Goal: Download file/media

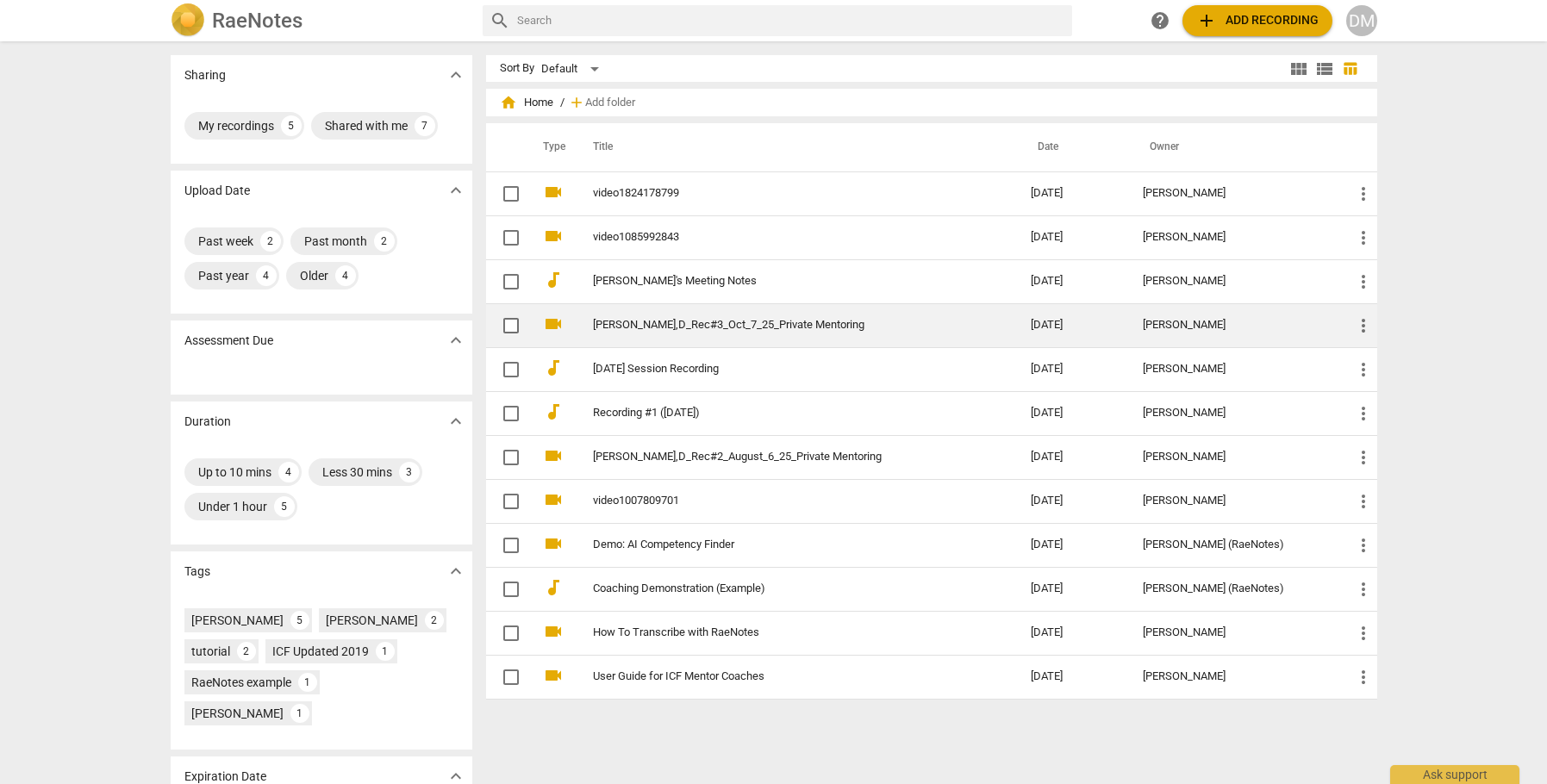
click at [1076, 321] on td "[DATE]" at bounding box center [1073, 325] width 111 height 44
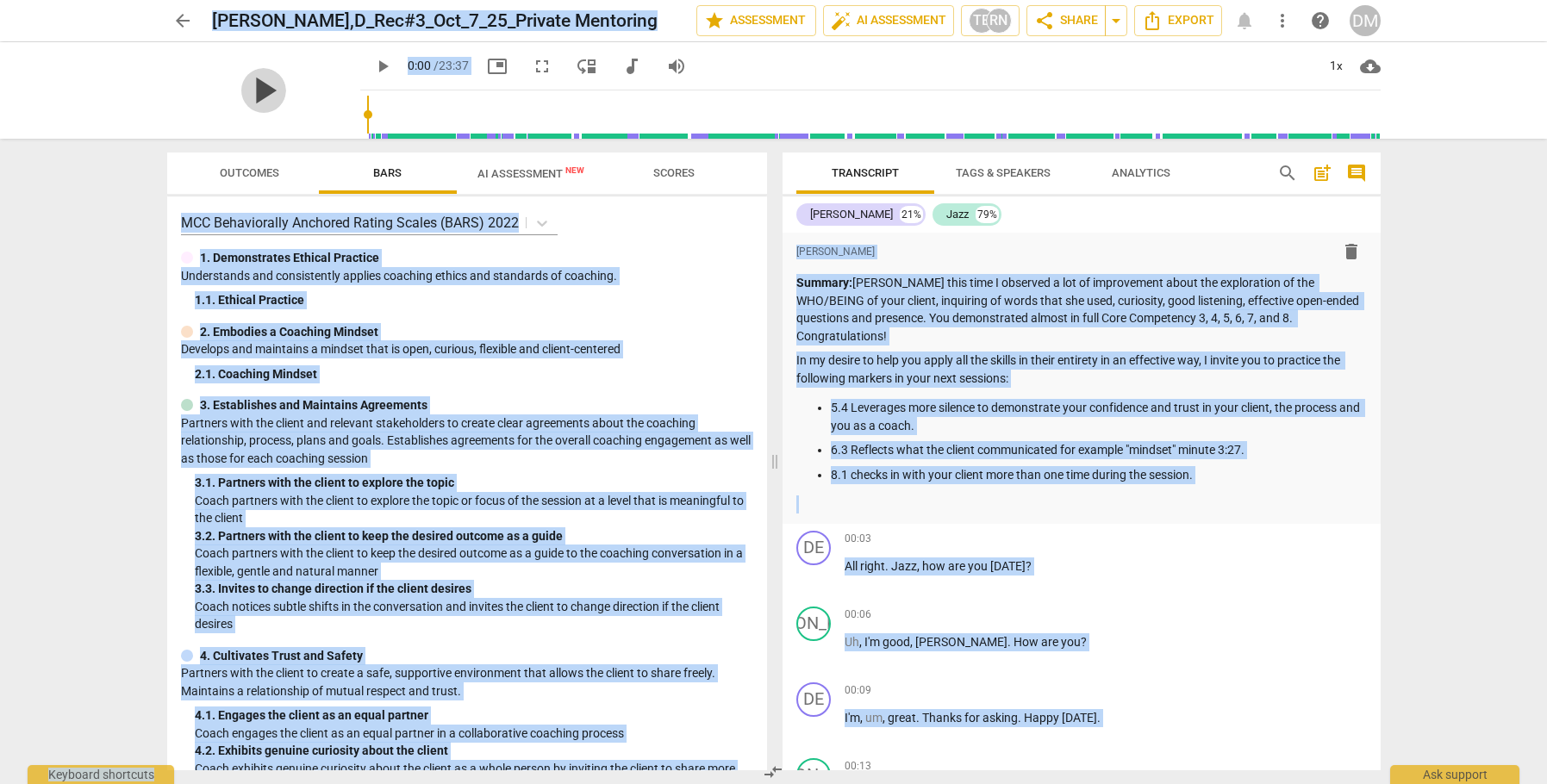
click at [257, 89] on span "play_arrow" at bounding box center [264, 91] width 45 height 45
click at [255, 93] on span "pause" at bounding box center [264, 91] width 45 height 45
type input "0"
click at [1208, 17] on span "Export" at bounding box center [1178, 21] width 72 height 21
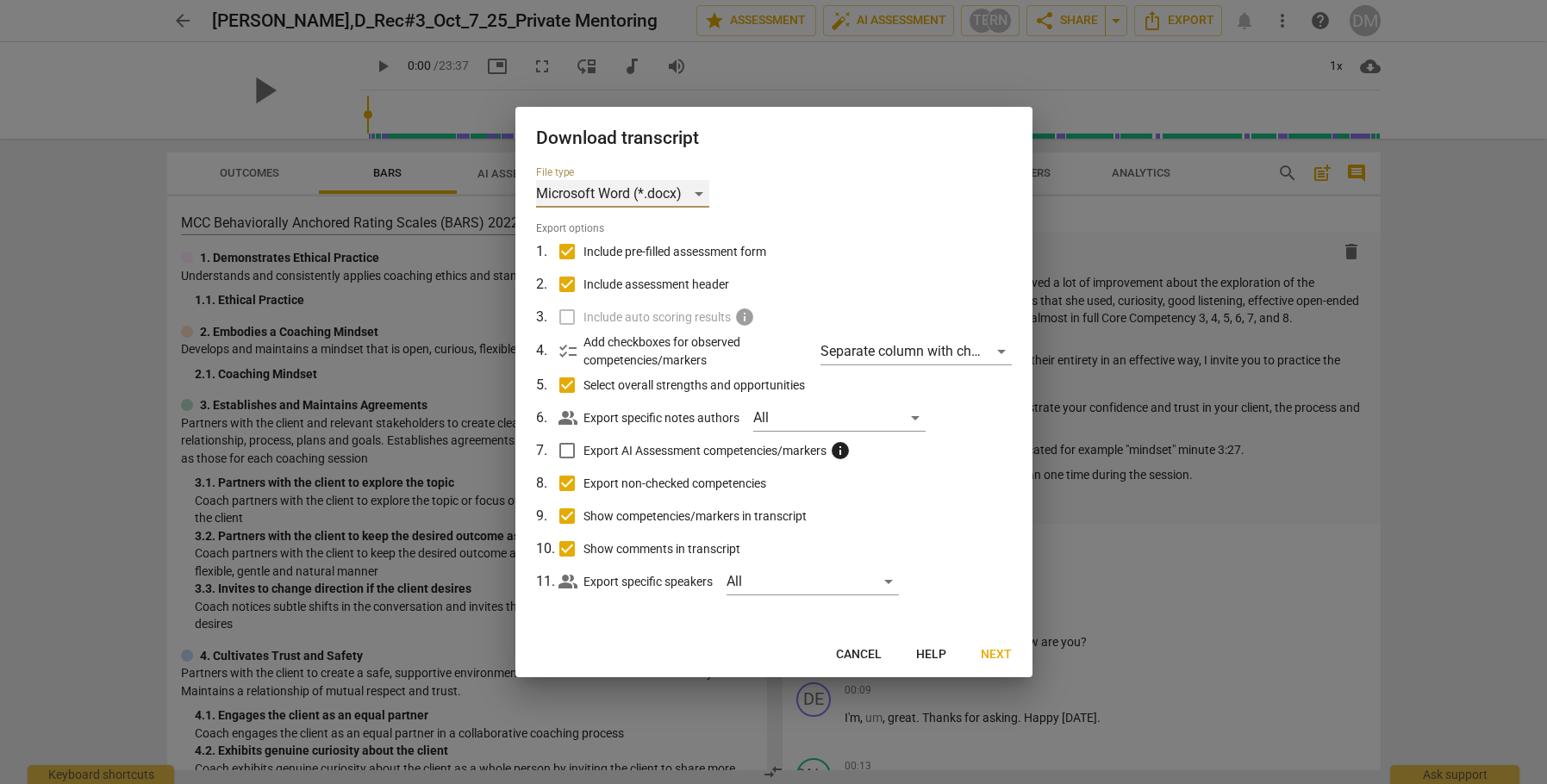
click at [698, 191] on div "Microsoft Word (*.docx)" at bounding box center [623, 193] width 173 height 27
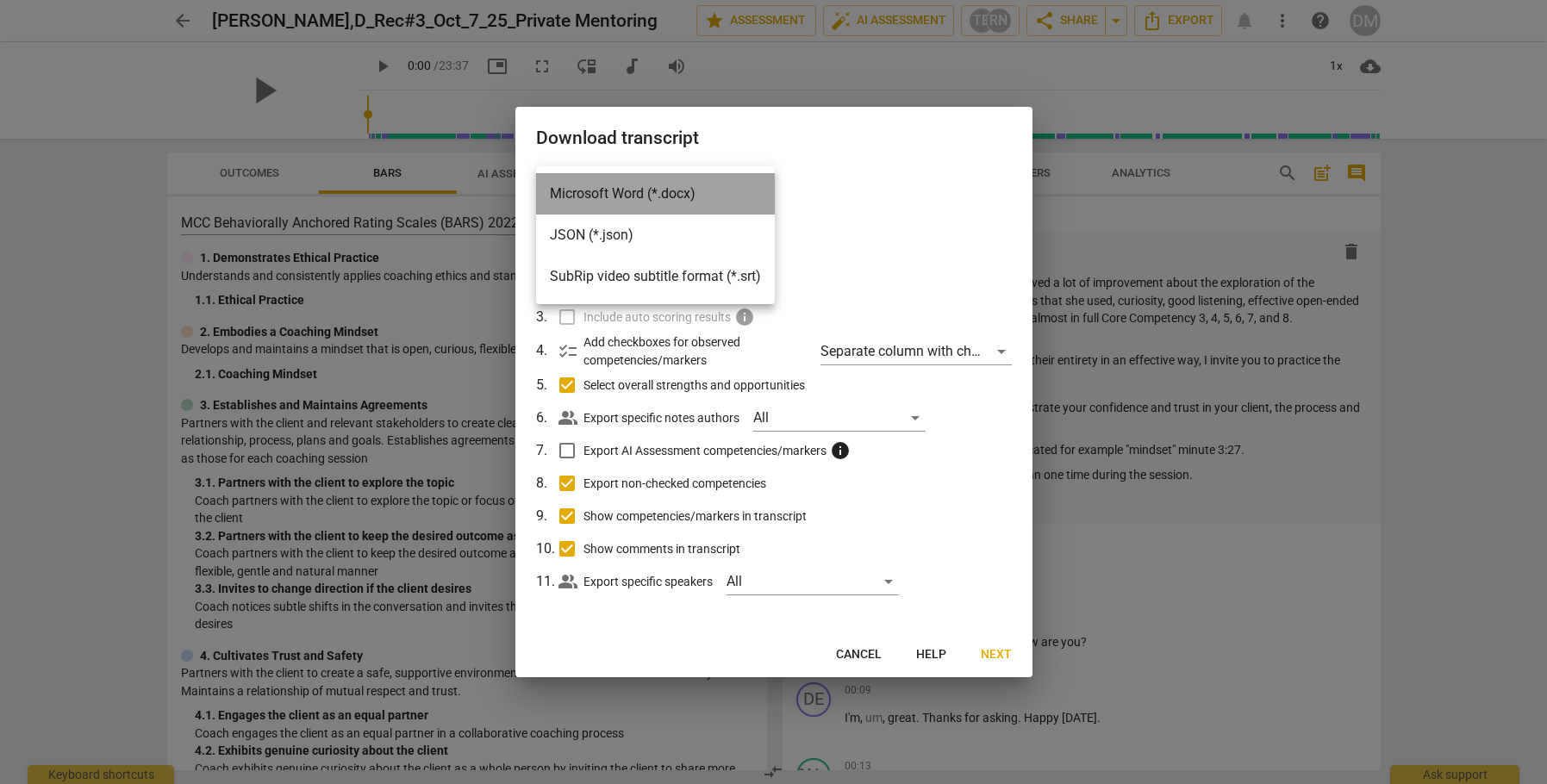
click at [698, 191] on li "Microsoft Word (*.docx)" at bounding box center [656, 193] width 239 height 41
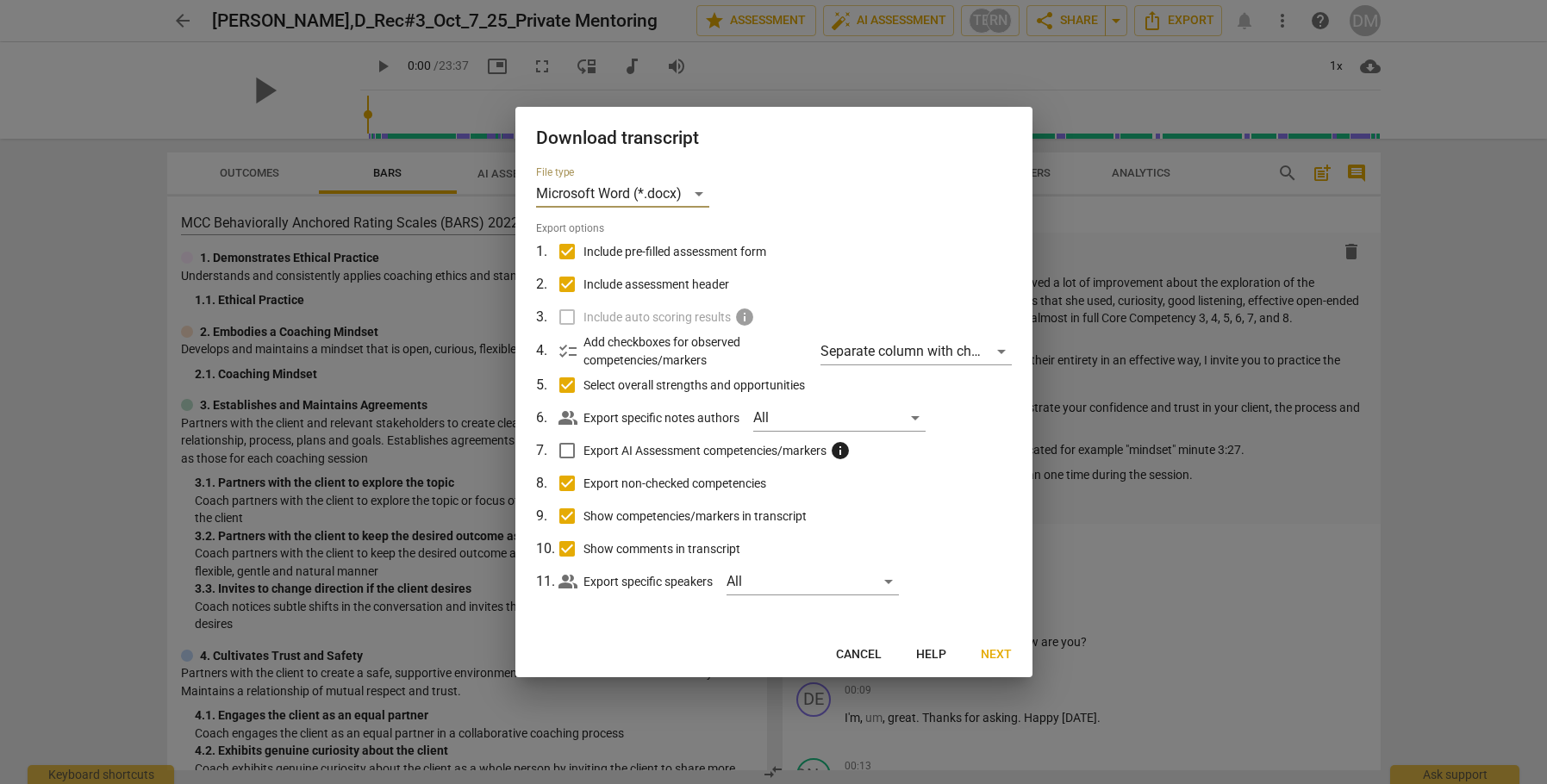
click at [896, 177] on div "File type Microsoft Word (*.docx) Export options 1 . Include pre-filled assessm…" at bounding box center [774, 399] width 518 height 467
click at [857, 655] on span "Cancel" at bounding box center [859, 654] width 46 height 17
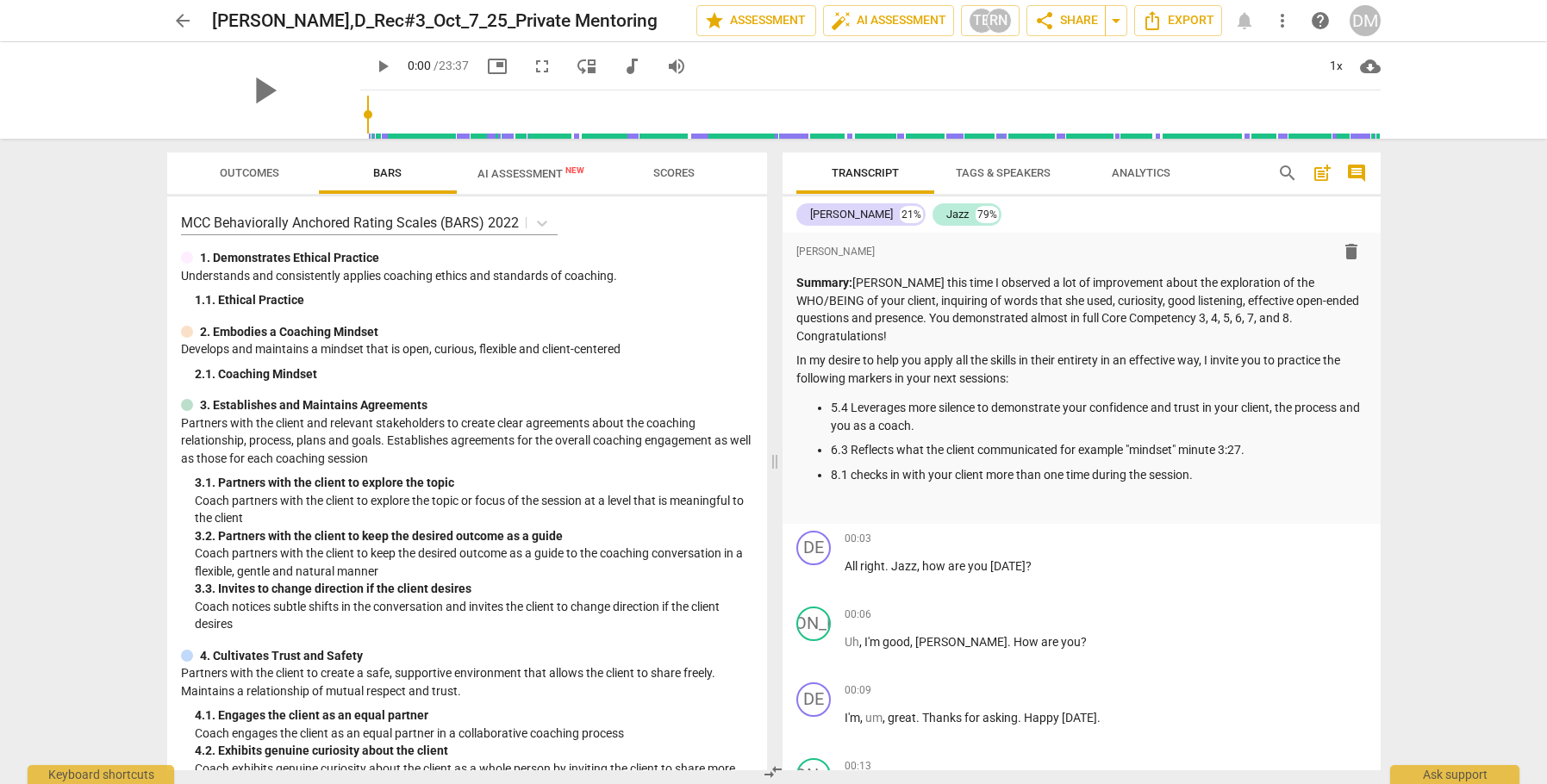
click at [863, 173] on span "Transcript" at bounding box center [866, 173] width 68 height 13
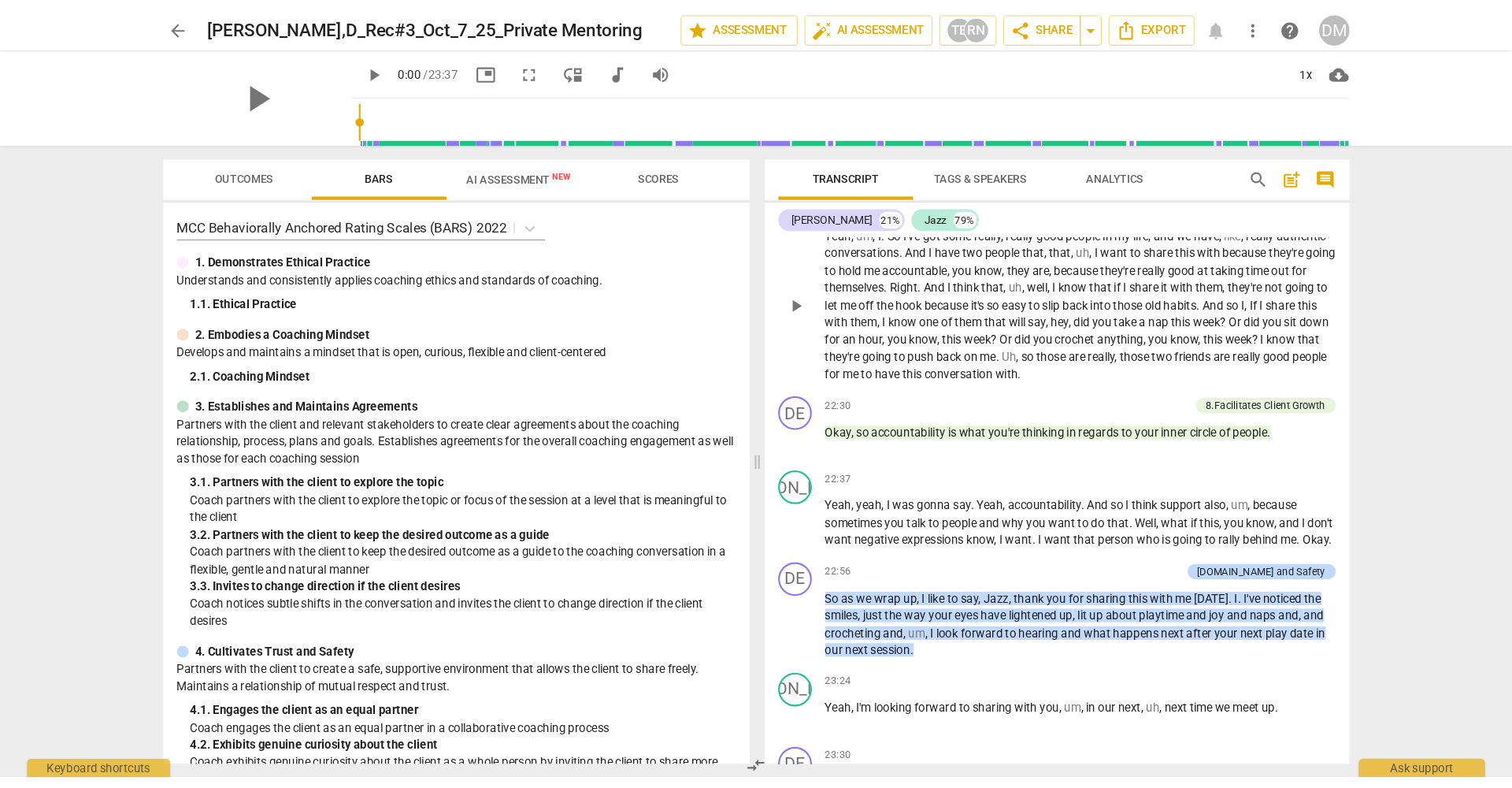
scroll to position [5655, 0]
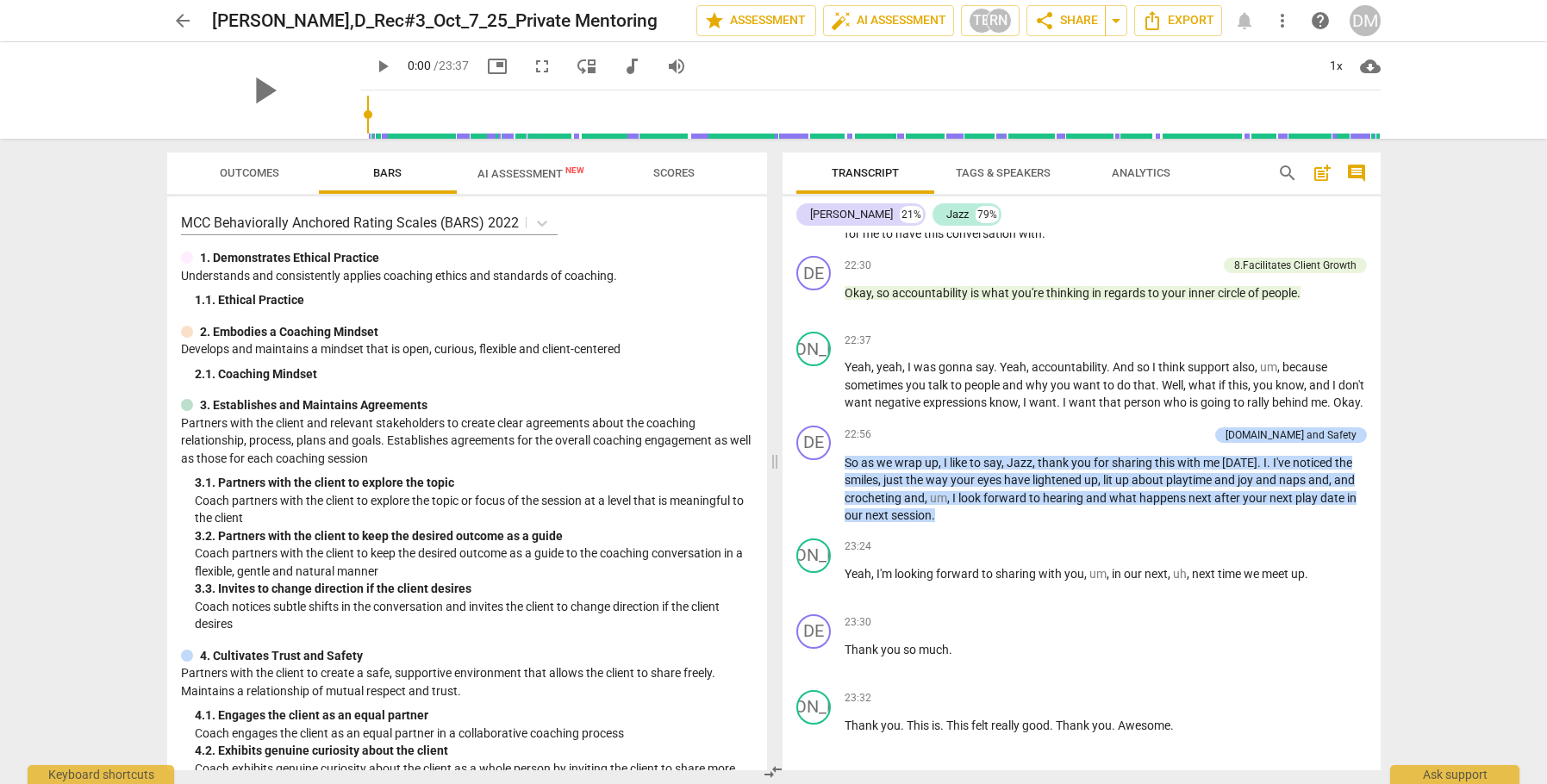
click at [1091, 780] on span "Export" at bounding box center [1081, 791] width 72 height 21
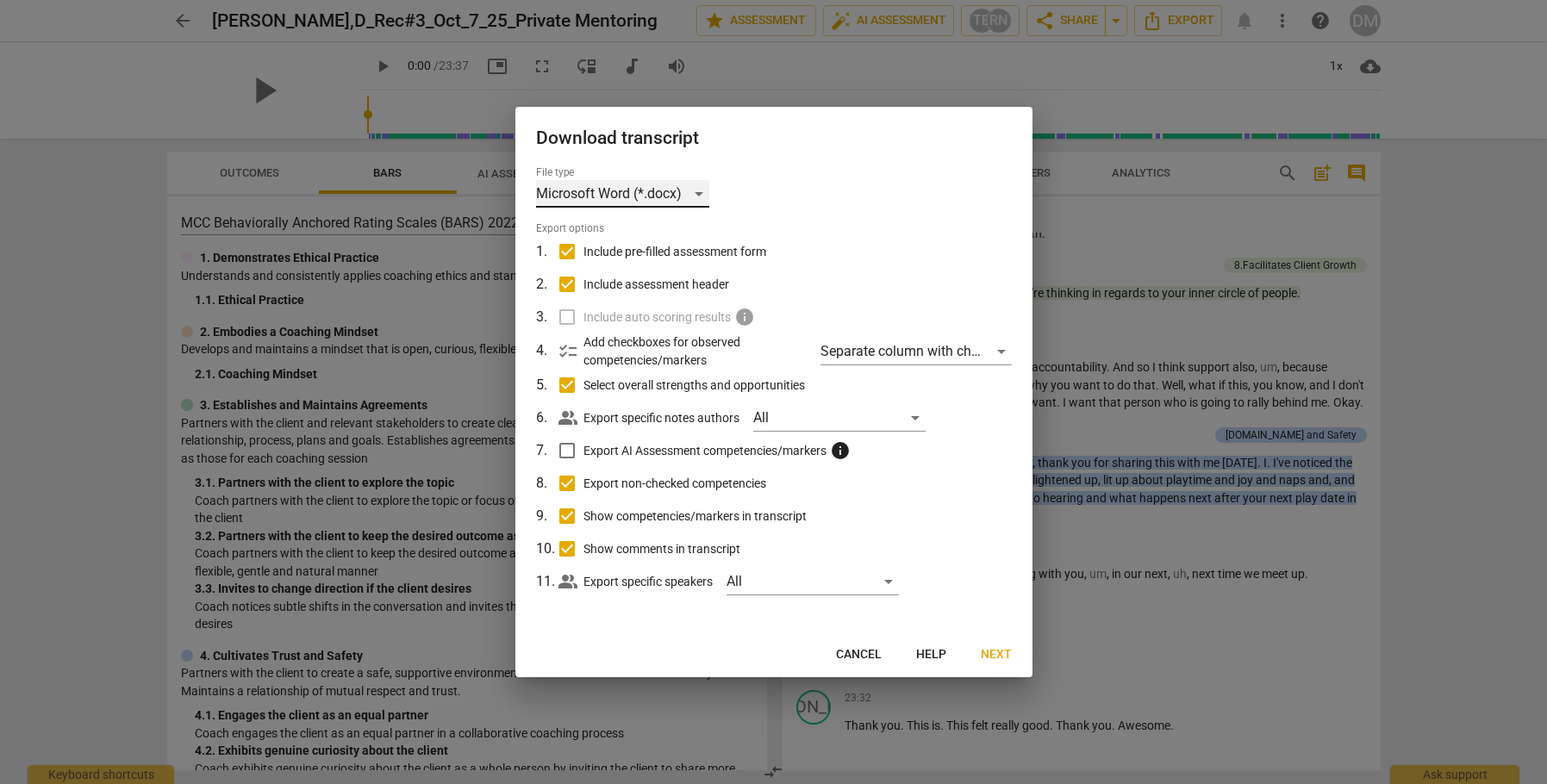
click at [669, 187] on div "Microsoft Word (*.docx)" at bounding box center [623, 193] width 173 height 27
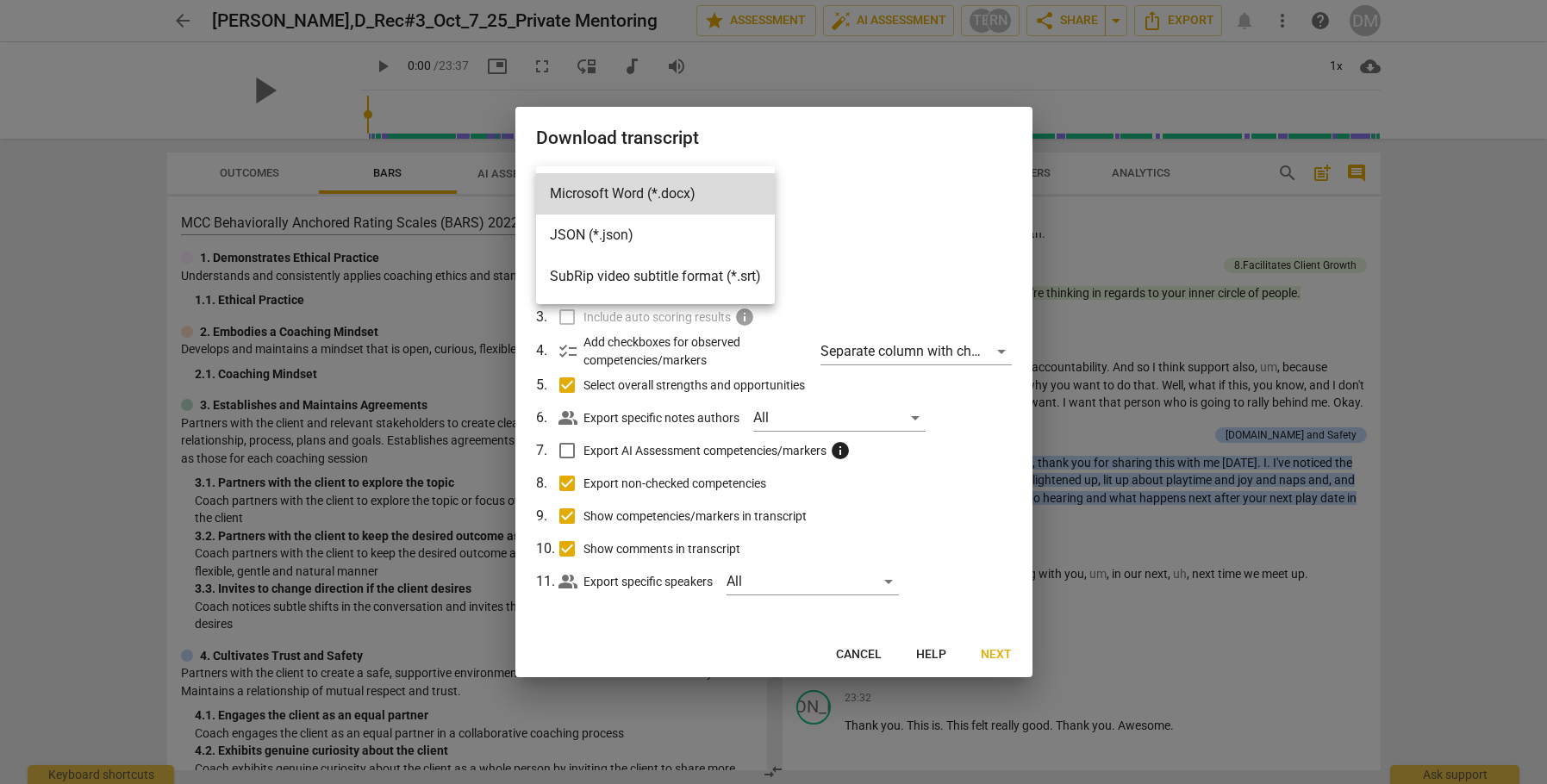
click at [887, 197] on div at bounding box center [773, 392] width 1547 height 784
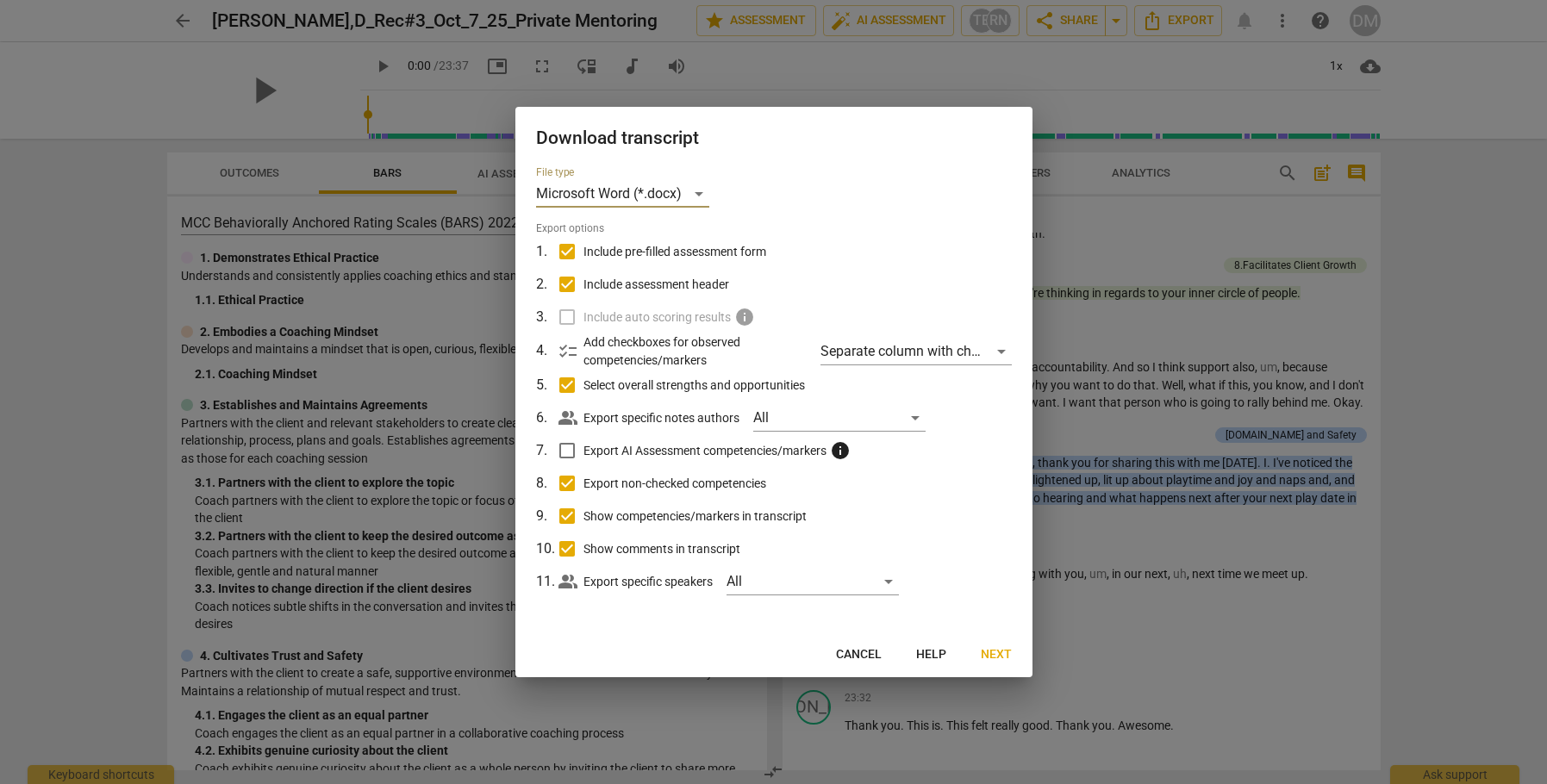
click at [572, 247] on input "Include pre-filled assessment form" at bounding box center [566, 252] width 33 height 33
checkbox input "false"
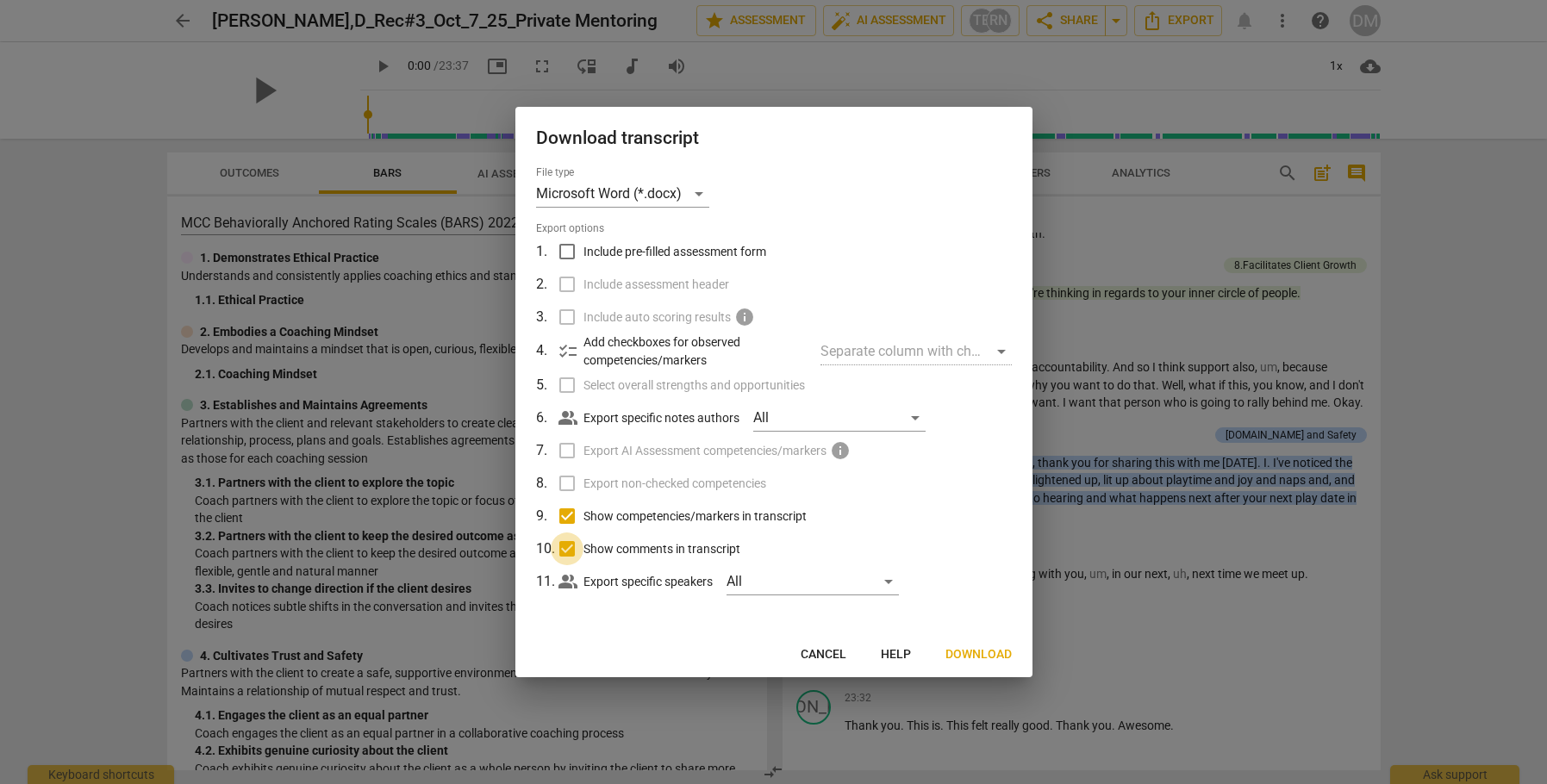
click at [565, 548] on input "Show comments in transcript" at bounding box center [566, 548] width 33 height 33
checkbox input "false"
click at [817, 587] on div "All" at bounding box center [813, 581] width 173 height 27
click at [754, 579] on input "checkbox" at bounding box center [756, 581] width 41 height 41
click at [753, 576] on input "checkbox" at bounding box center [756, 581] width 41 height 41
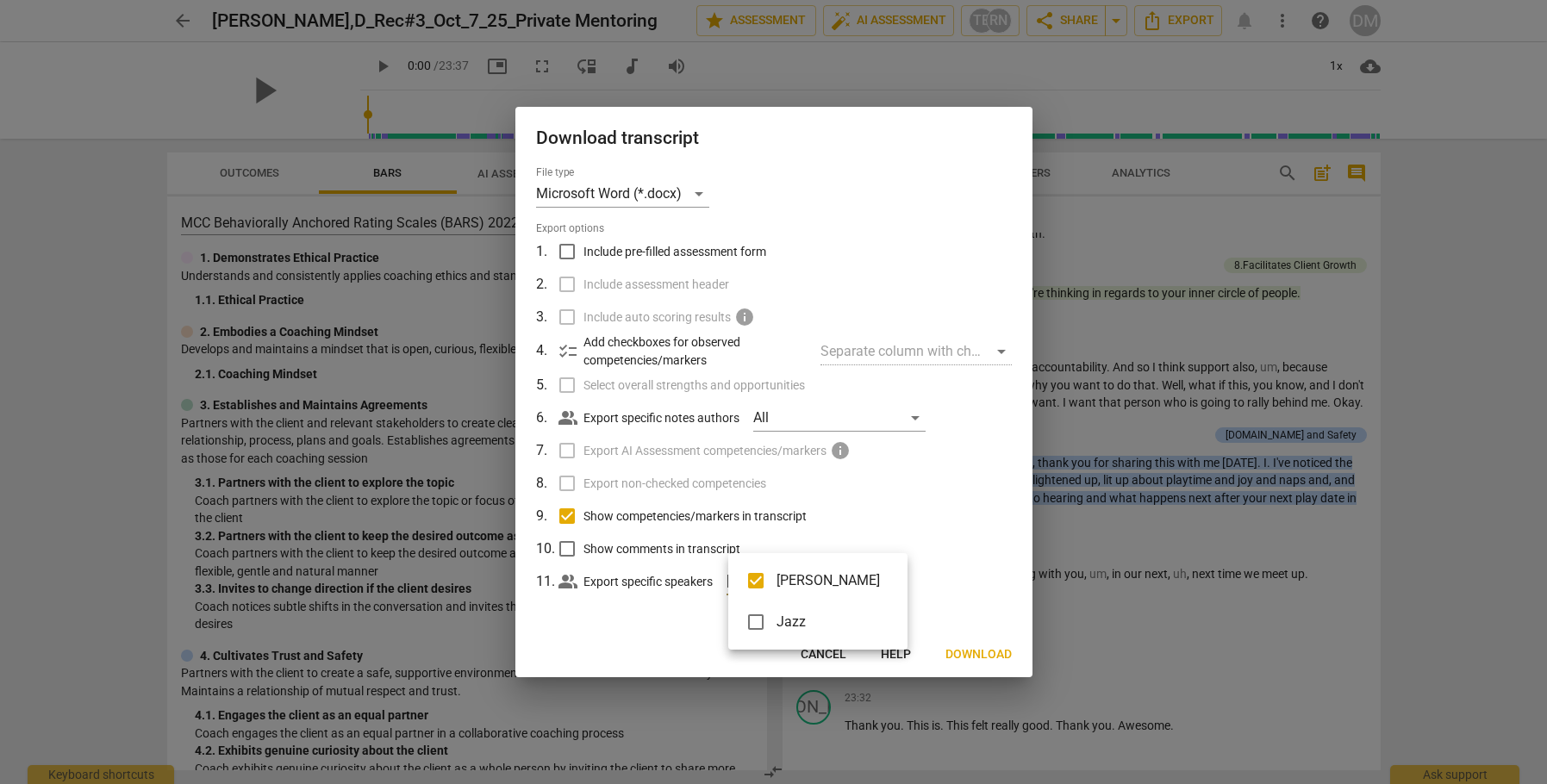
checkbox input "false"
click at [896, 501] on div at bounding box center [773, 392] width 1547 height 784
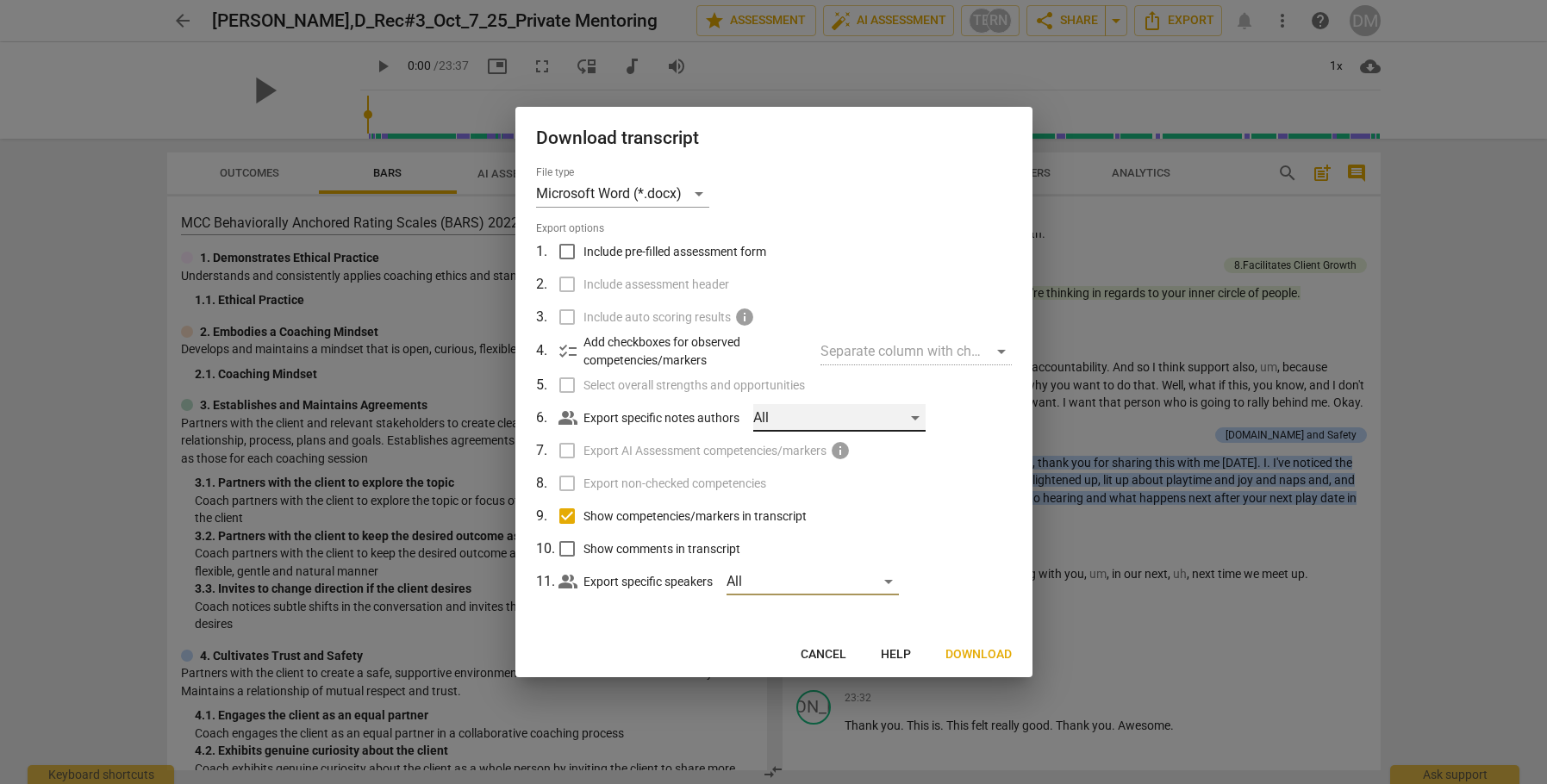
click at [797, 415] on div "All" at bounding box center [840, 417] width 173 height 27
click at [861, 281] on div at bounding box center [773, 392] width 1547 height 784
click at [909, 423] on div "All" at bounding box center [840, 417] width 173 height 27
click at [924, 248] on div at bounding box center [773, 392] width 1547 height 784
click at [951, 354] on div "Separate column with check marks" at bounding box center [916, 351] width 191 height 27
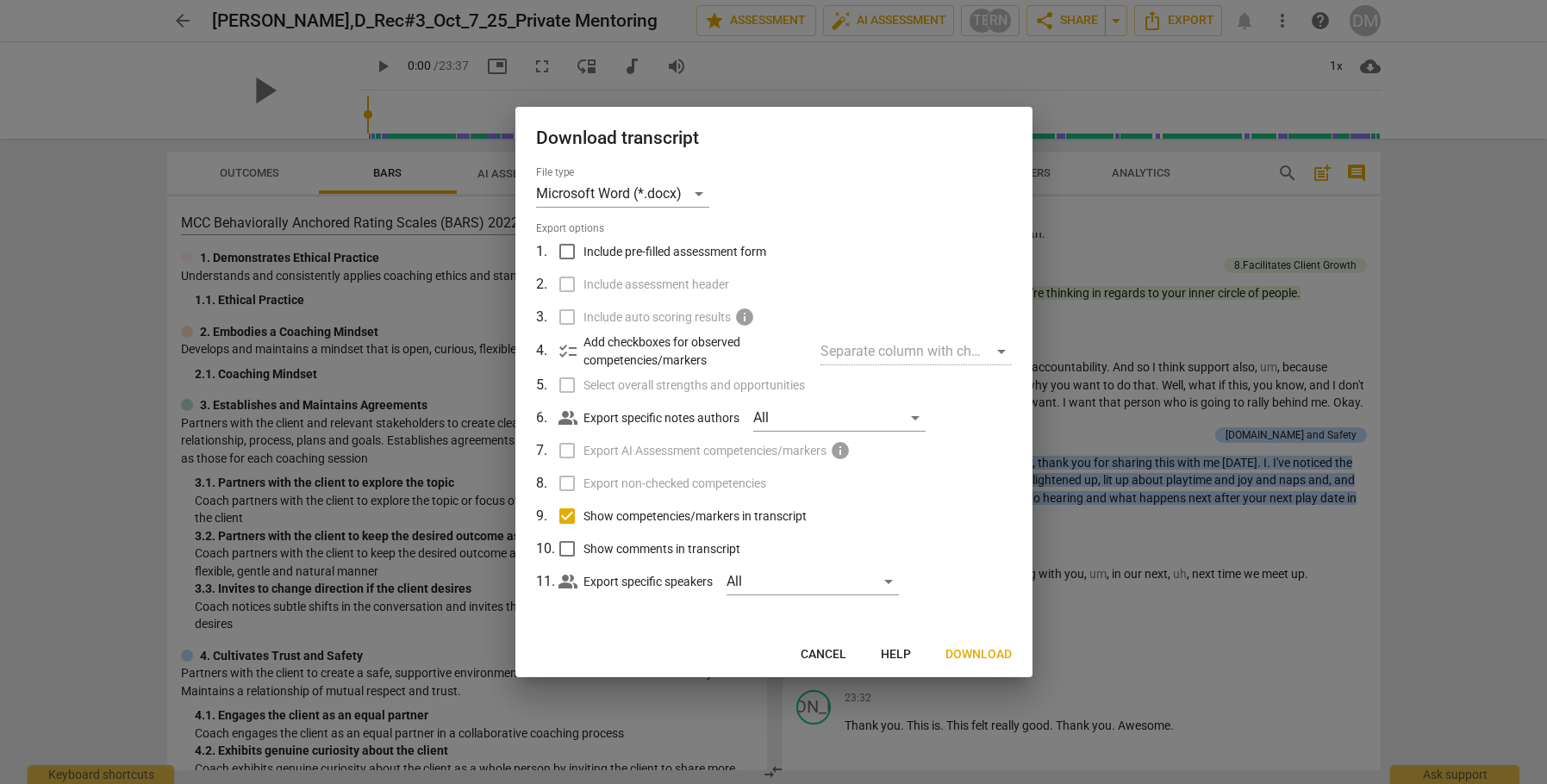
click at [869, 229] on span "Export options" at bounding box center [774, 229] width 476 height 15
click at [984, 656] on span "Download" at bounding box center [979, 654] width 67 height 17
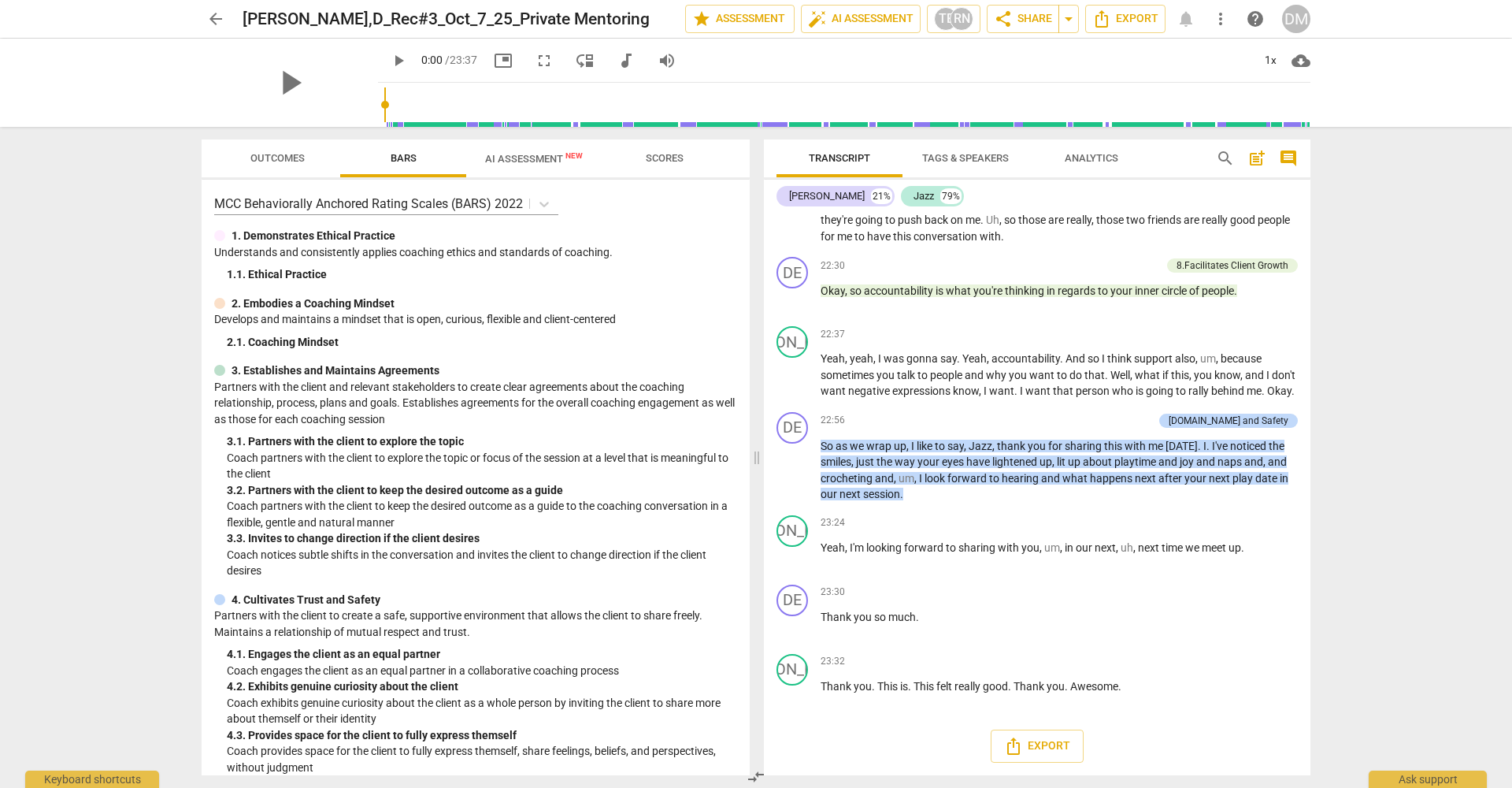
scroll to position [5585, 0]
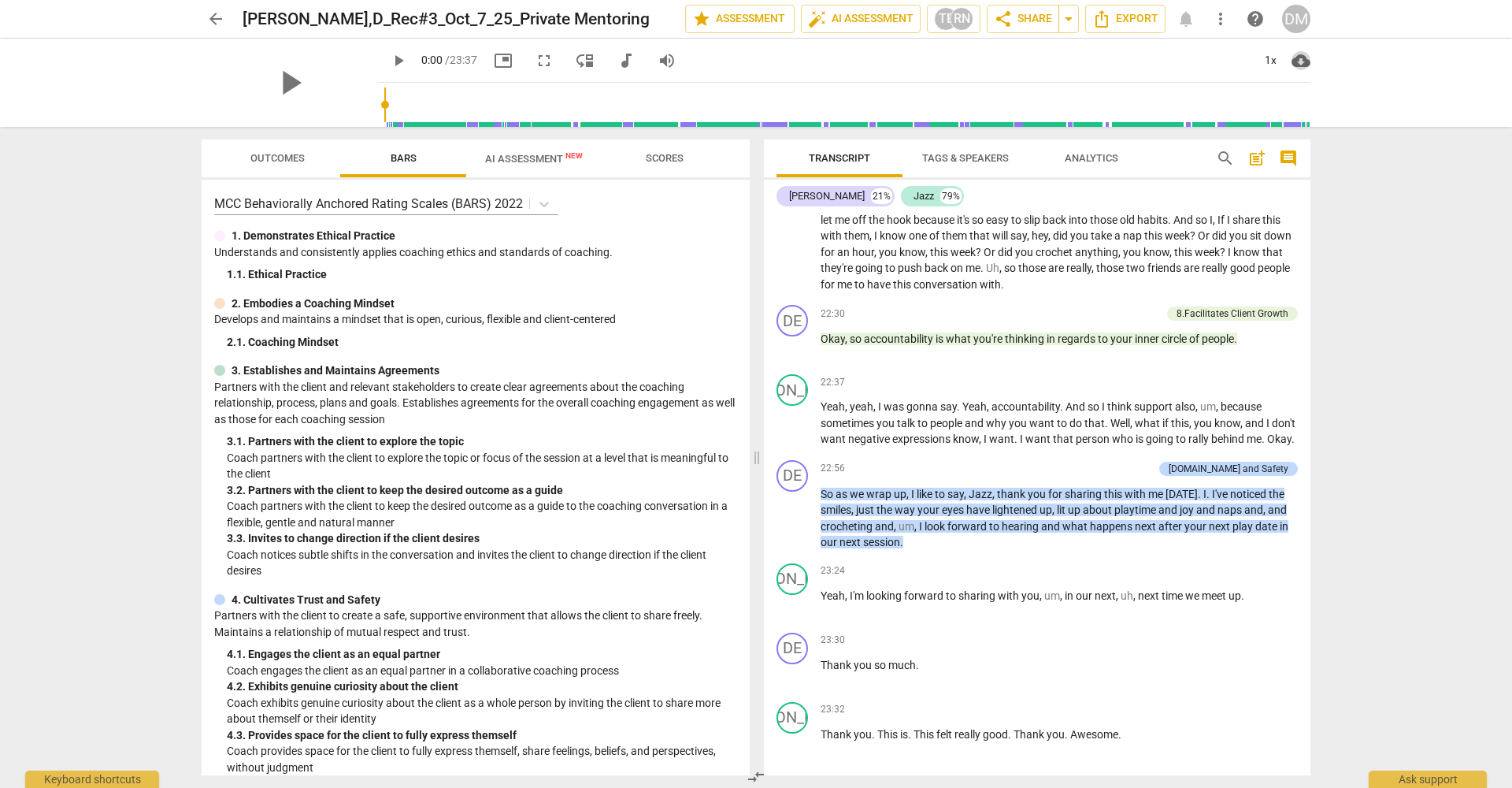
click at [1304, 62] on span "cloud_download" at bounding box center [1301, 61] width 19 height 19
click at [1370, 59] on li "Download audio" at bounding box center [1350, 61] width 117 height 38
